Goal: Information Seeking & Learning: Learn about a topic

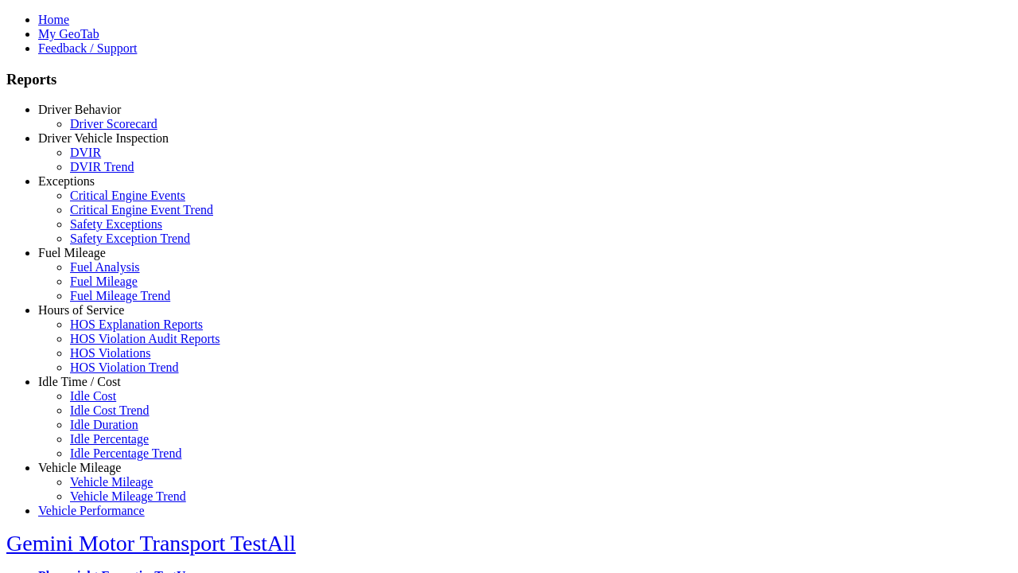
click at [91, 317] on link "Hours of Service" at bounding box center [81, 310] width 86 height 14
click at [103, 331] on link "HOS Explanation Reports" at bounding box center [136, 324] width 133 height 14
